Goal: Task Accomplishment & Management: Manage account settings

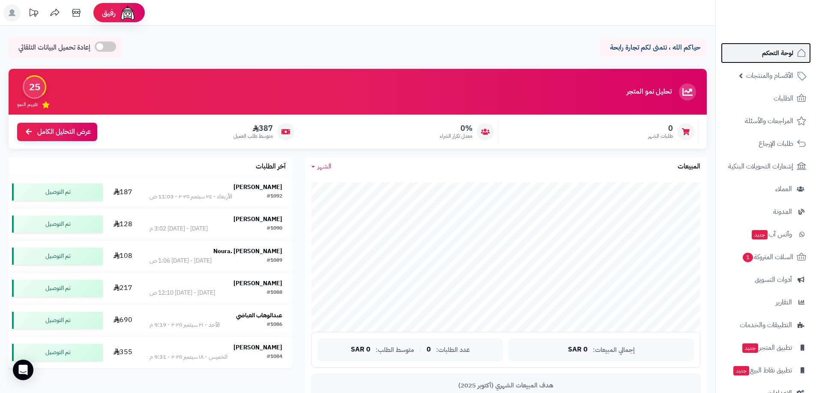
click at [771, 55] on span "لوحة التحكم" at bounding box center [777, 53] width 31 height 12
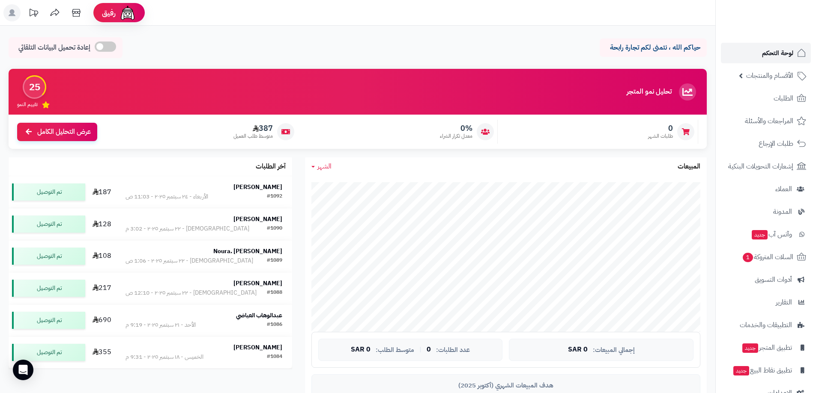
click at [771, 55] on span "لوحة التحكم" at bounding box center [777, 53] width 31 height 12
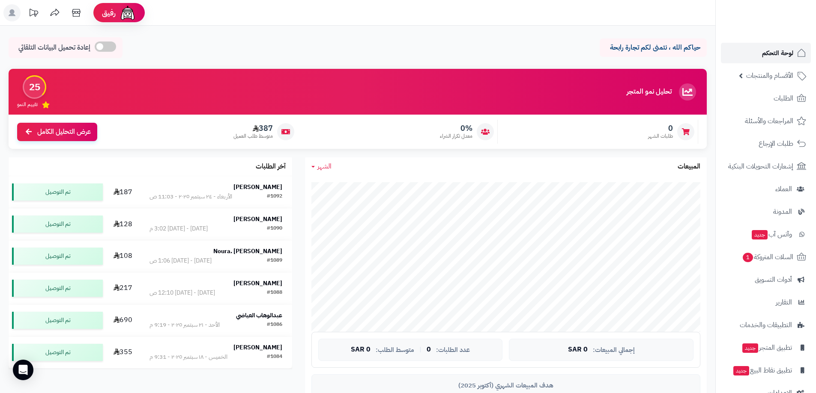
click at [771, 55] on span "لوحة التحكم" at bounding box center [777, 53] width 31 height 12
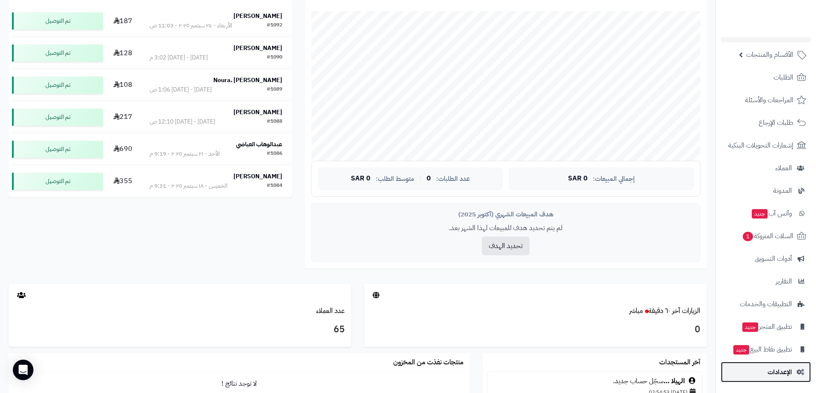
click at [787, 373] on span "الإعدادات" at bounding box center [779, 372] width 24 height 12
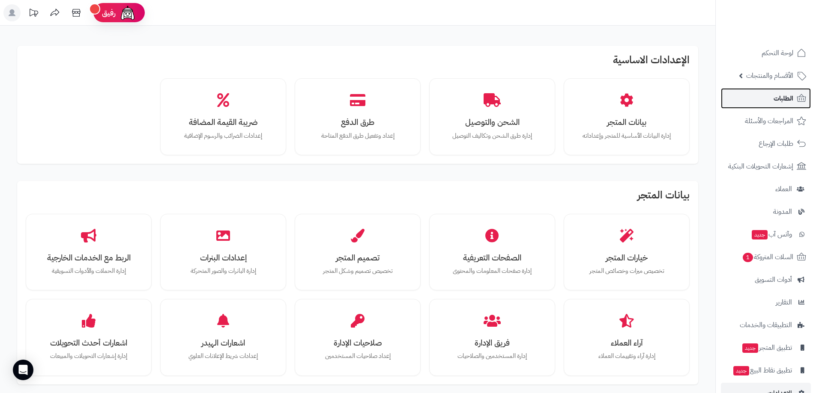
click at [778, 100] on span "الطلبات" at bounding box center [783, 98] width 20 height 12
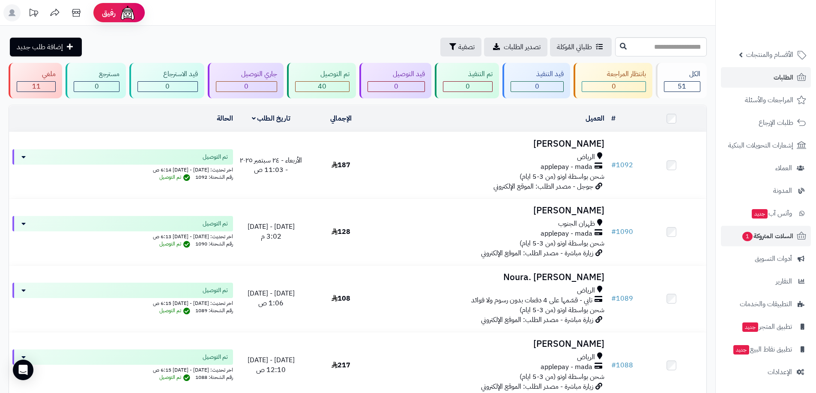
scroll to position [43, 0]
